Goal: Entertainment & Leisure: Consume media (video, audio)

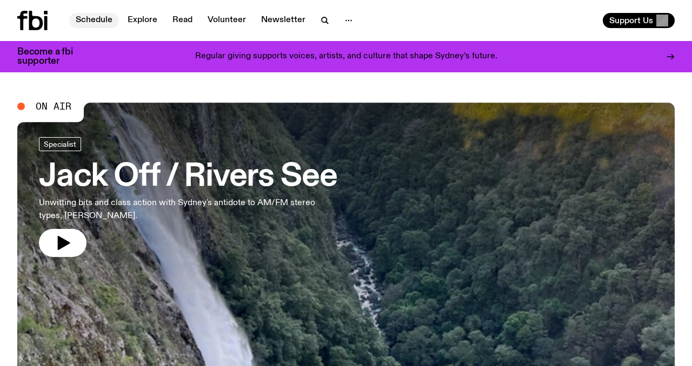
click at [93, 20] on link "Schedule" at bounding box center [94, 20] width 50 height 15
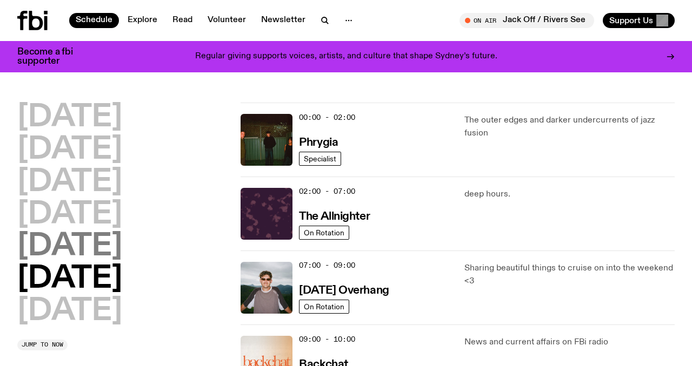
click at [78, 246] on h2 "[DATE]" at bounding box center [69, 247] width 105 height 30
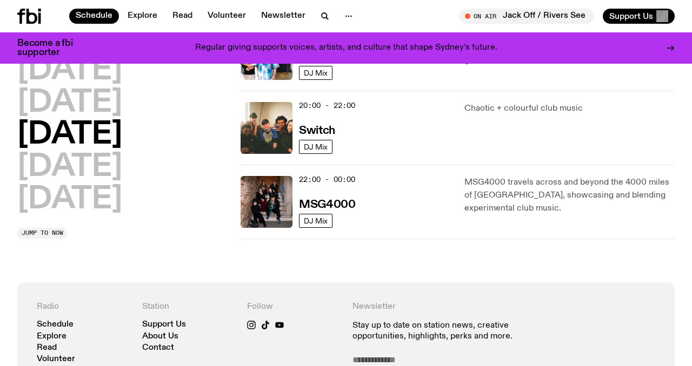
scroll to position [513, 0]
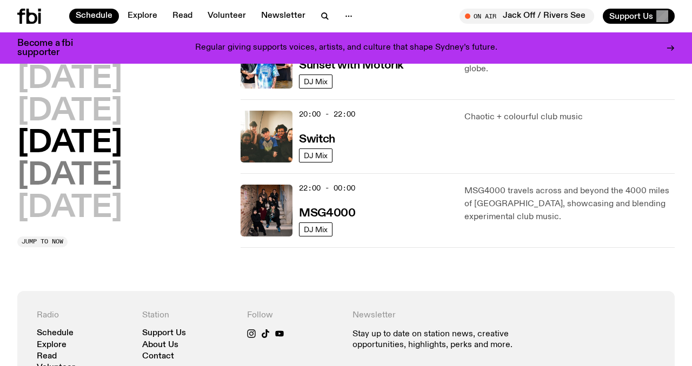
click at [115, 183] on h2 "[DATE]" at bounding box center [69, 176] width 105 height 30
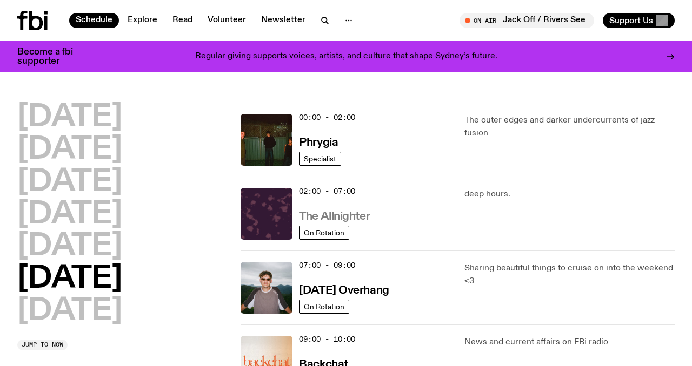
scroll to position [8, 0]
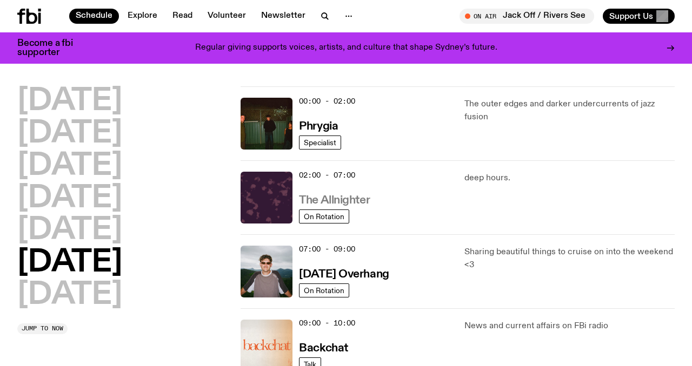
click at [353, 204] on h3 "The Allnighter" at bounding box center [334, 200] width 71 height 11
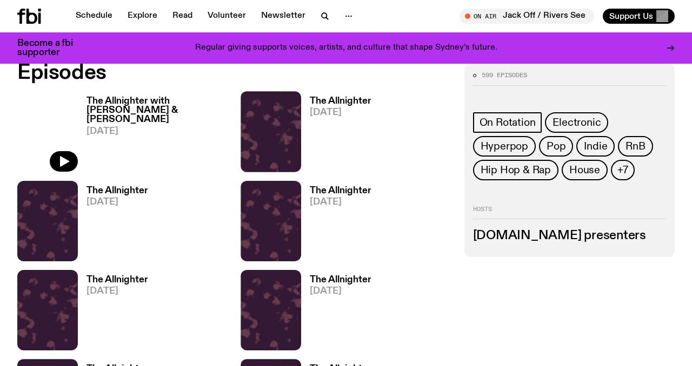
scroll to position [477, 0]
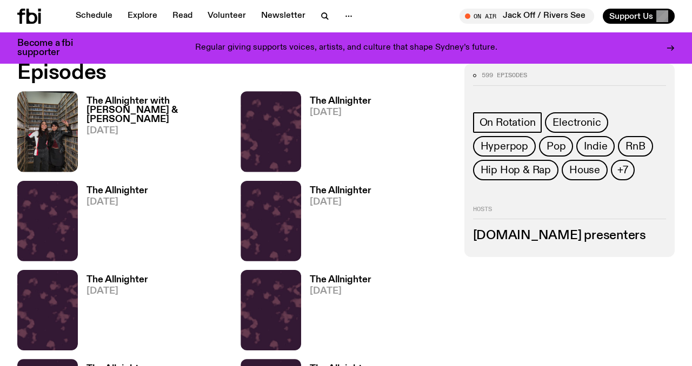
click at [158, 100] on h3 "The Allnighter with [PERSON_NAME] & [PERSON_NAME]" at bounding box center [156, 111] width 141 height 28
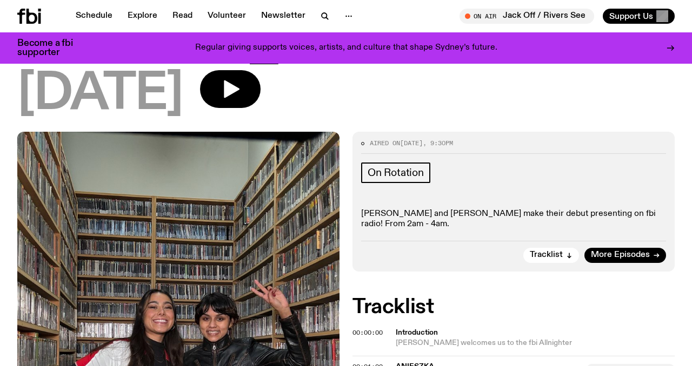
scroll to position [122, 0]
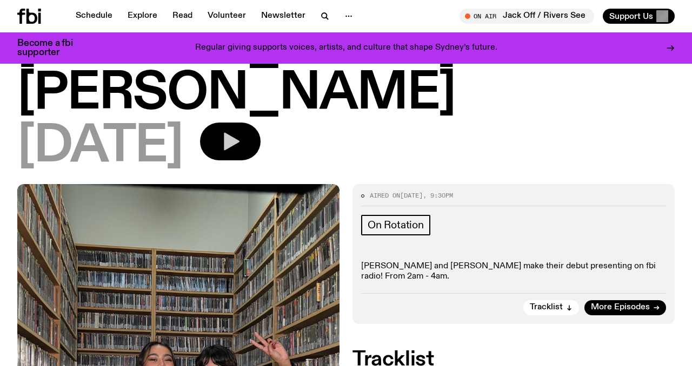
click at [260, 123] on button "button" at bounding box center [230, 142] width 61 height 38
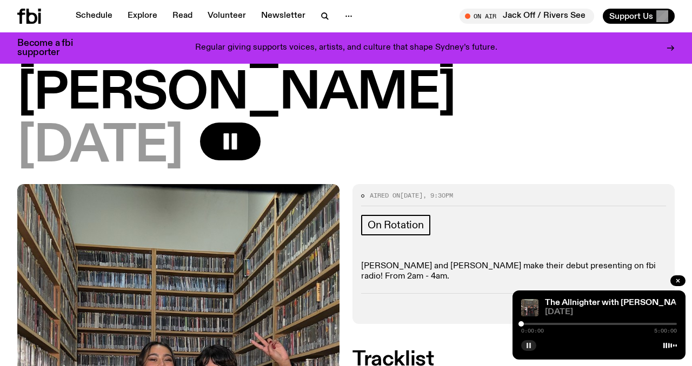
click at [533, 346] on button "button" at bounding box center [528, 345] width 15 height 11
